Goal: Task Accomplishment & Management: Use online tool/utility

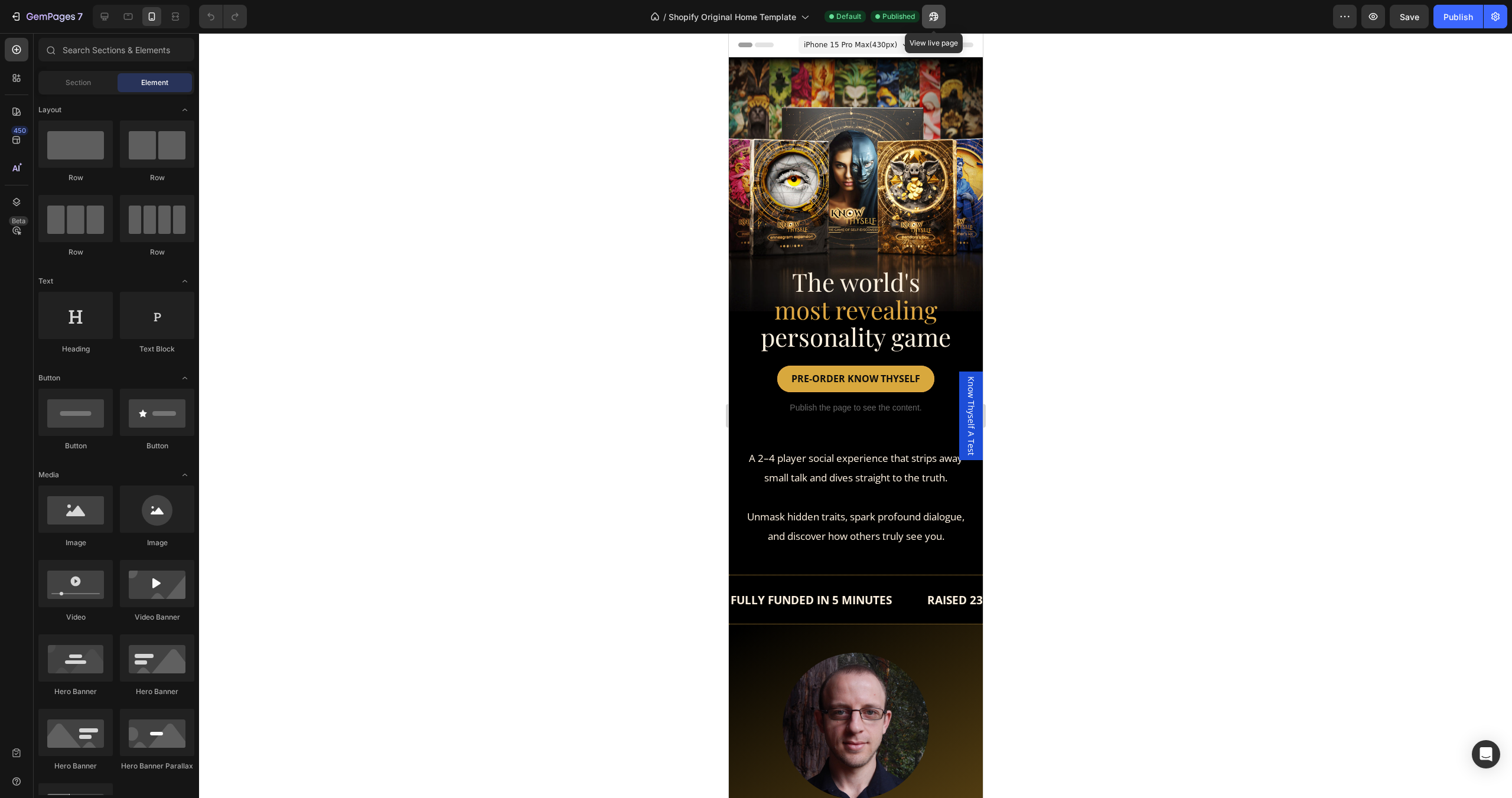
click at [940, 14] on button "button" at bounding box center [934, 17] width 24 height 24
click at [866, 338] on span "personality game" at bounding box center [855, 336] width 190 height 33
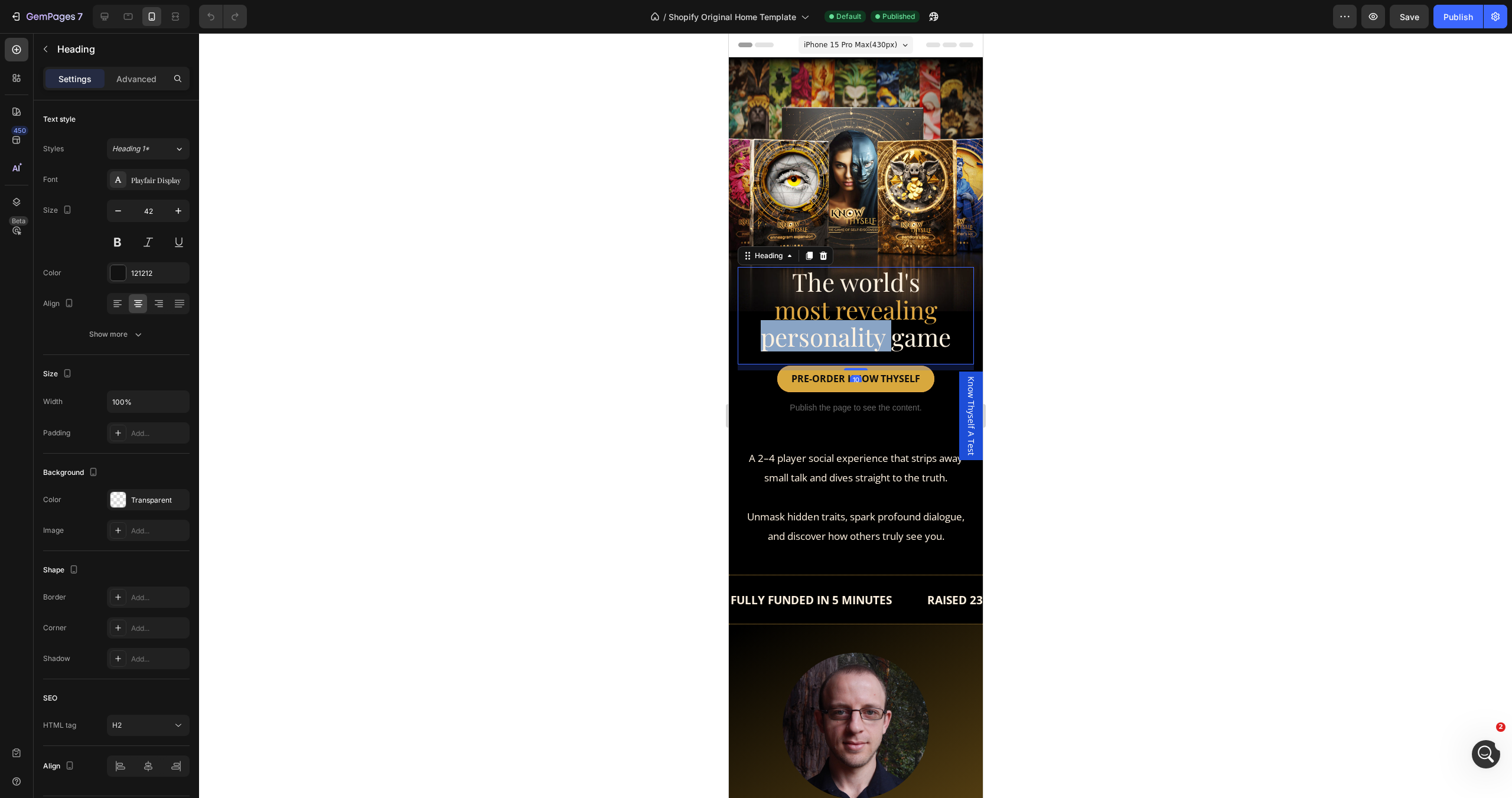
click at [866, 338] on span "personality game" at bounding box center [855, 336] width 190 height 33
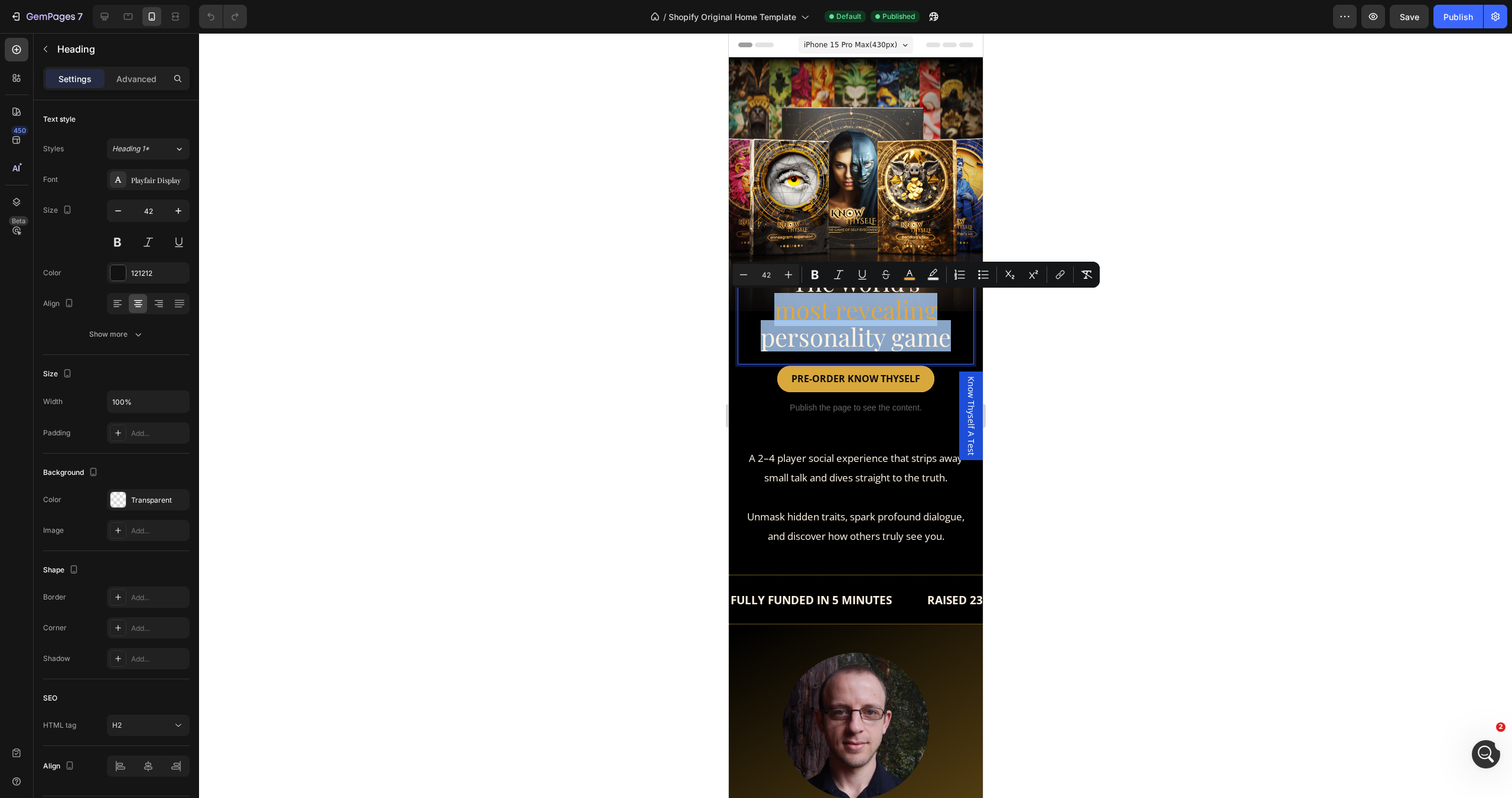
click at [866, 338] on span "personality game" at bounding box center [855, 336] width 190 height 33
